Goal: Ask a question

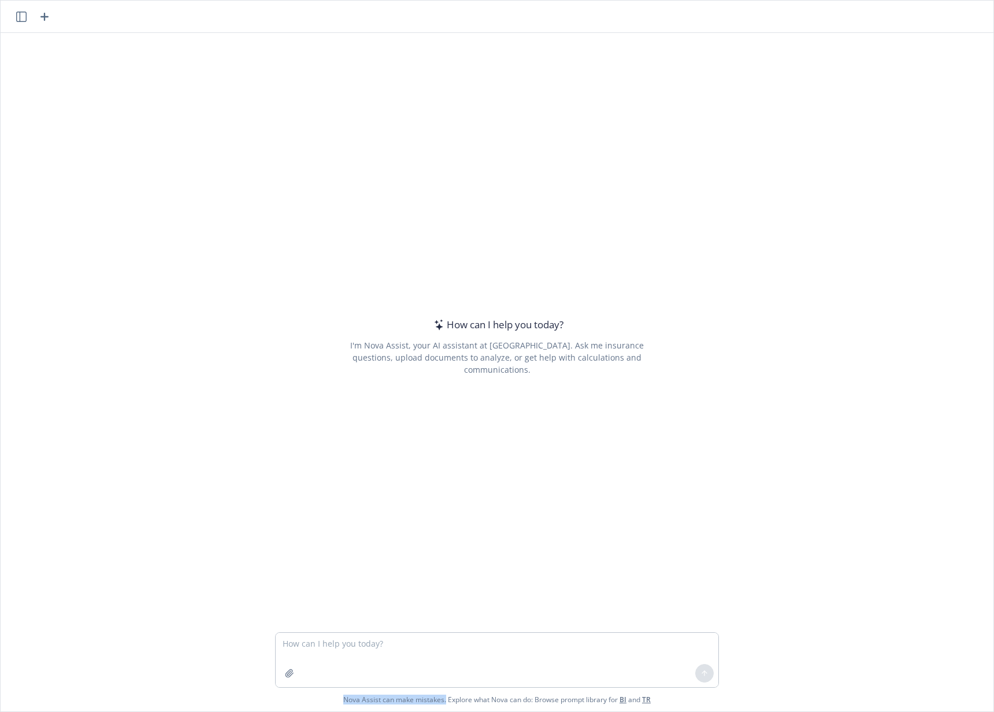
drag, startPoint x: 336, startPoint y: 703, endPoint x: 441, endPoint y: 700, distance: 104.7
click at [441, 700] on span "Nova Assist can make mistakes. Explore what Nova can do: Browse prompt library …" at bounding box center [497, 700] width 984 height 24
copy span "Nova Assist can make mistakes."
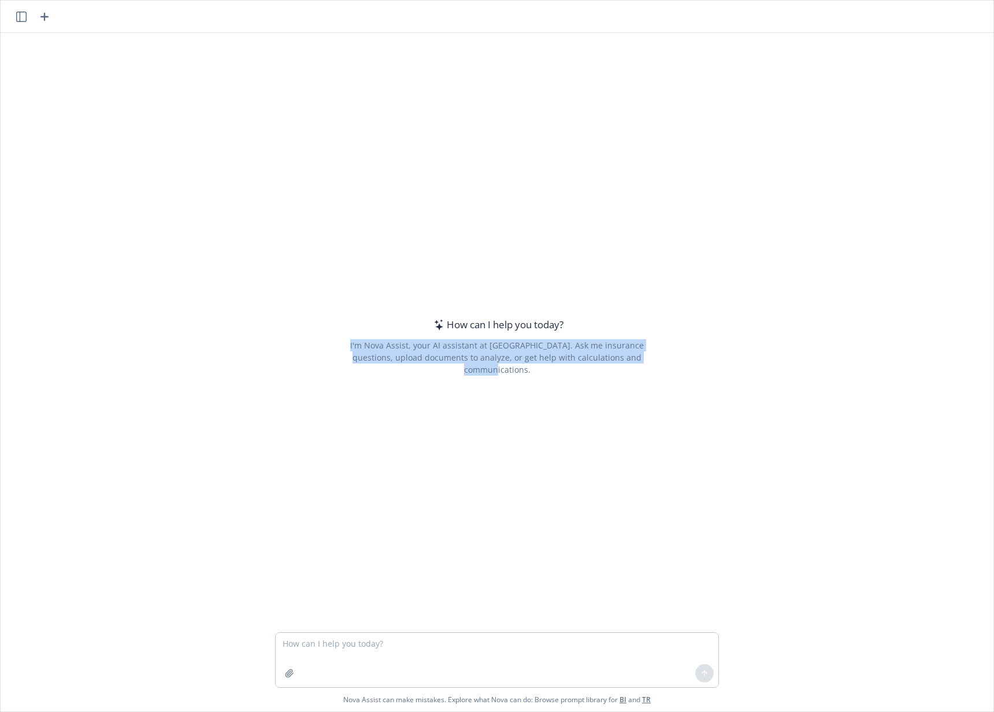
drag, startPoint x: 638, startPoint y: 363, endPoint x: 335, endPoint y: 351, distance: 303.2
click at [335, 351] on div "I'm Nova Assist, your AI assistant at [GEOGRAPHIC_DATA]. Ask me insurance quest…" at bounding box center [497, 357] width 326 height 36
copy div "I'm Nova Assist, your AI assistant at [GEOGRAPHIC_DATA]. Ask me insurance quest…"
click at [210, 212] on div "How can I help you today? I'm Nova Assist, your AI assistant at Newfront. Ask m…" at bounding box center [497, 333] width 993 height 600
